Goal: Information Seeking & Learning: Learn about a topic

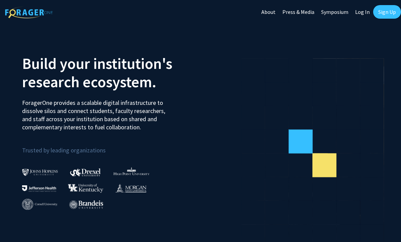
click at [358, 19] on link "Log In" at bounding box center [362, 12] width 21 height 24
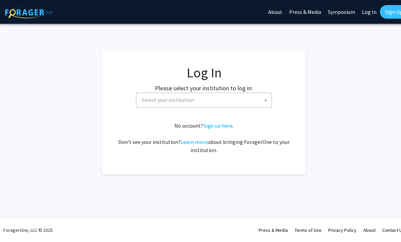
click at [265, 102] on span at bounding box center [266, 100] width 7 height 15
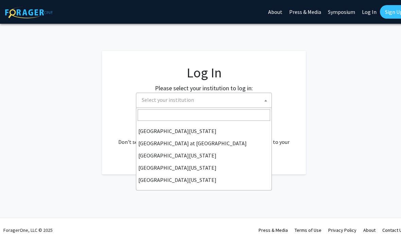
scroll to position [238, 0]
select select "21"
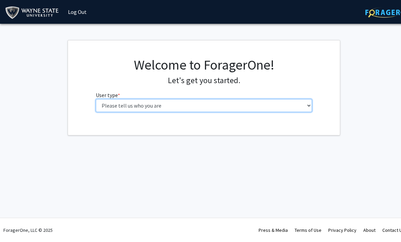
click at [297, 107] on select "Please tell us who you are Undergraduate Student Master's Student Doctoral Cand…" at bounding box center [204, 105] width 217 height 13
select select "3: doc"
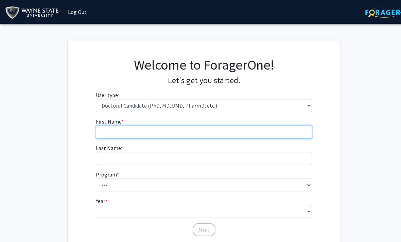
click at [265, 126] on input "First Name * required" at bounding box center [204, 132] width 217 height 13
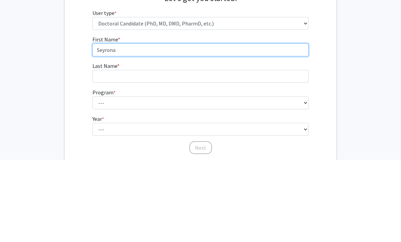
type input "Seyrona"
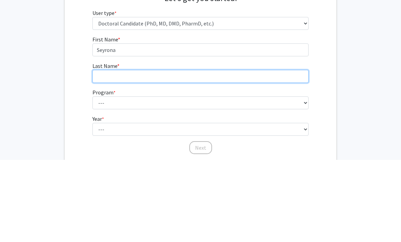
click at [197, 152] on input "Last Name * required" at bounding box center [200, 158] width 217 height 13
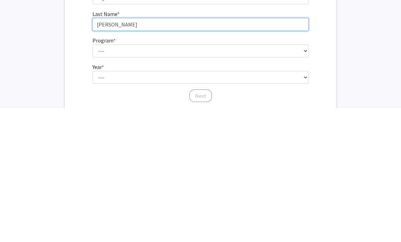
type input "McLean"
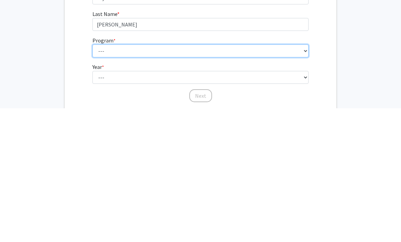
click at [275, 179] on select "--- Adult-Gerontology Acute Care Nurse Practitioner Adult-Gerontology Primary C…" at bounding box center [200, 185] width 217 height 13
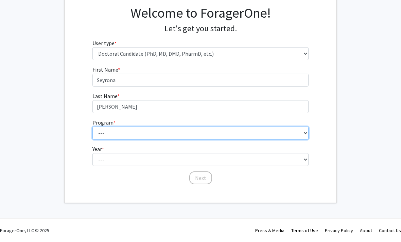
select select "46: 728"
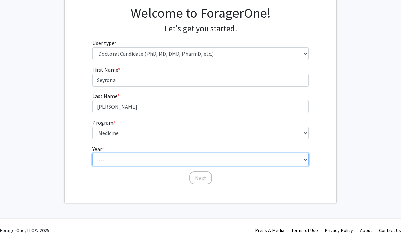
click at [145, 161] on select "--- First Year Second Year Third Year Fourth Year Fifth Year Sixth Year Seventh…" at bounding box center [200, 159] width 217 height 13
select select "1: first_year"
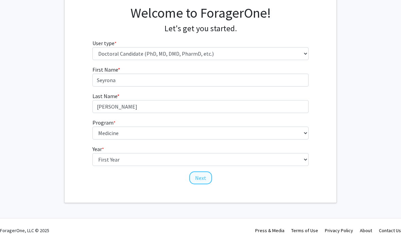
click at [206, 177] on button "Next" at bounding box center [200, 178] width 23 height 13
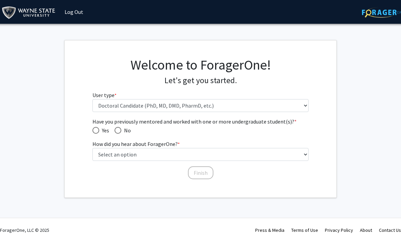
click at [126, 127] on span "No" at bounding box center [126, 131] width 10 height 8
click at [121, 127] on input "No" at bounding box center [118, 130] width 7 height 7
radio input "true"
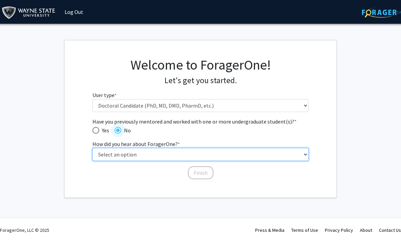
click at [277, 153] on select "Select an option Peer/student recommendation Faculty/staff recommendation Unive…" at bounding box center [200, 154] width 217 height 13
select select "2: faculty_recommendation"
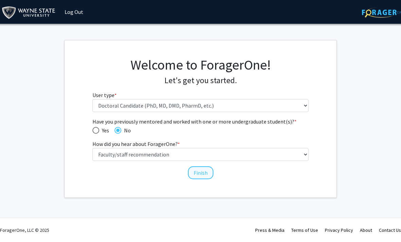
click at [207, 173] on button "Finish" at bounding box center [201, 173] width 26 height 13
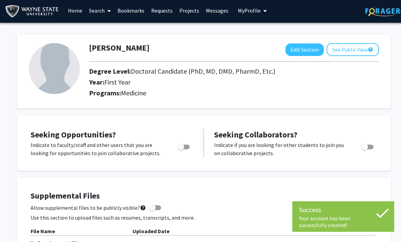
scroll to position [6, 0]
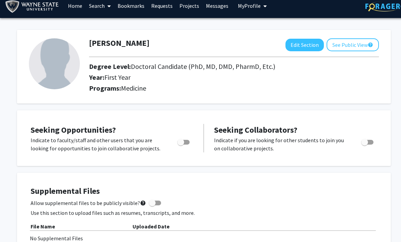
click at [77, 4] on link "Home" at bounding box center [75, 6] width 21 height 24
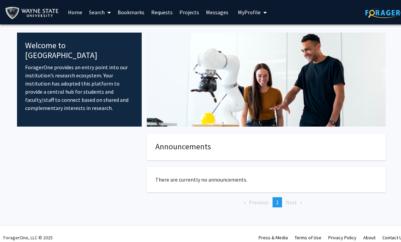
click at [97, 11] on link "Search" at bounding box center [100, 12] width 29 height 24
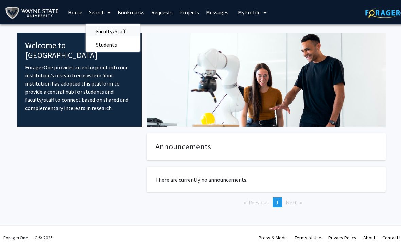
click at [117, 31] on span "Faculty/Staff" at bounding box center [111, 31] width 50 height 14
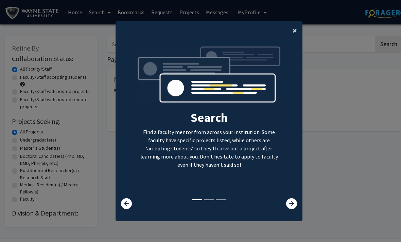
click at [293, 36] on span "×" at bounding box center [295, 30] width 4 height 11
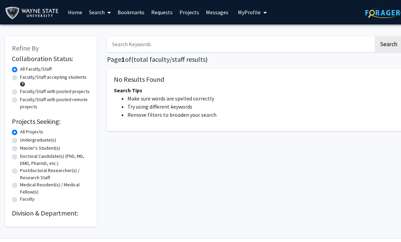
click at [72, 79] on label "Faculty/Staff accepting students" at bounding box center [53, 77] width 67 height 7
click at [24, 78] on input "Faculty/Staff accepting students" at bounding box center [22, 76] width 4 height 4
radio input "true"
click at [45, 67] on label "All Faculty/Staff" at bounding box center [36, 69] width 32 height 7
click at [24, 67] on input "All Faculty/Staff" at bounding box center [22, 68] width 4 height 4
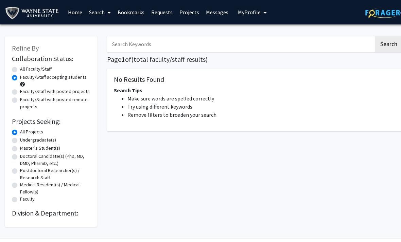
radio input "true"
click at [107, 9] on span at bounding box center [108, 13] width 6 height 24
click at [116, 46] on span "Students" at bounding box center [106, 45] width 41 height 14
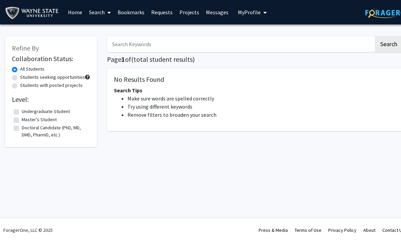
click at [101, 14] on link "Search" at bounding box center [100, 12] width 29 height 24
click at [121, 30] on span "Faculty/Staff" at bounding box center [111, 31] width 50 height 14
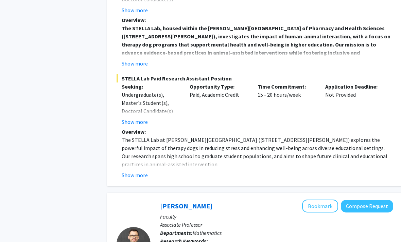
scroll to position [522, 0]
click at [144, 118] on button "Show more" at bounding box center [135, 122] width 26 height 8
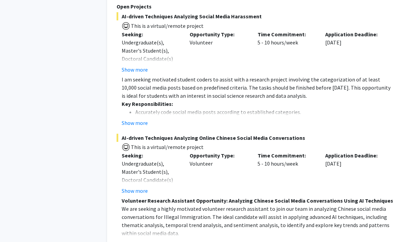
scroll to position [1124, 0]
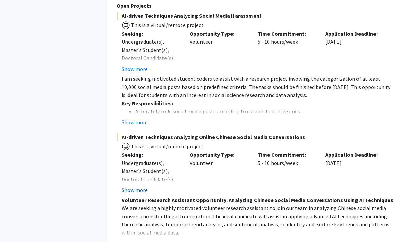
click at [136, 186] on button "Show more" at bounding box center [135, 190] width 26 height 8
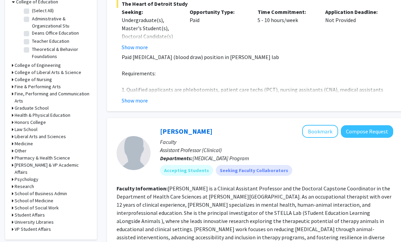
scroll to position [228, 0]
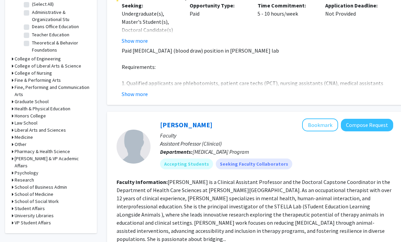
click at [19, 137] on h3 "Medicine" at bounding box center [24, 137] width 18 height 7
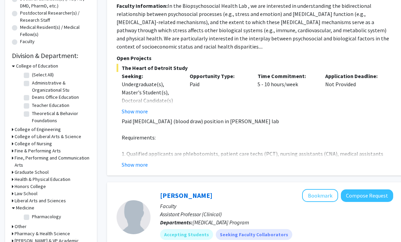
scroll to position [157, 0]
click at [34, 185] on h3 "Honors College" at bounding box center [30, 187] width 31 height 7
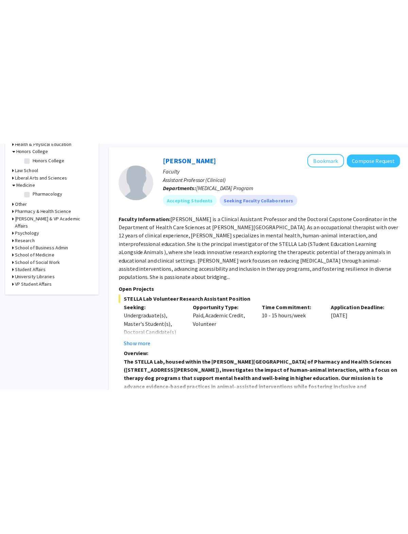
scroll to position [337, 0]
